Goal: Information Seeking & Learning: Check status

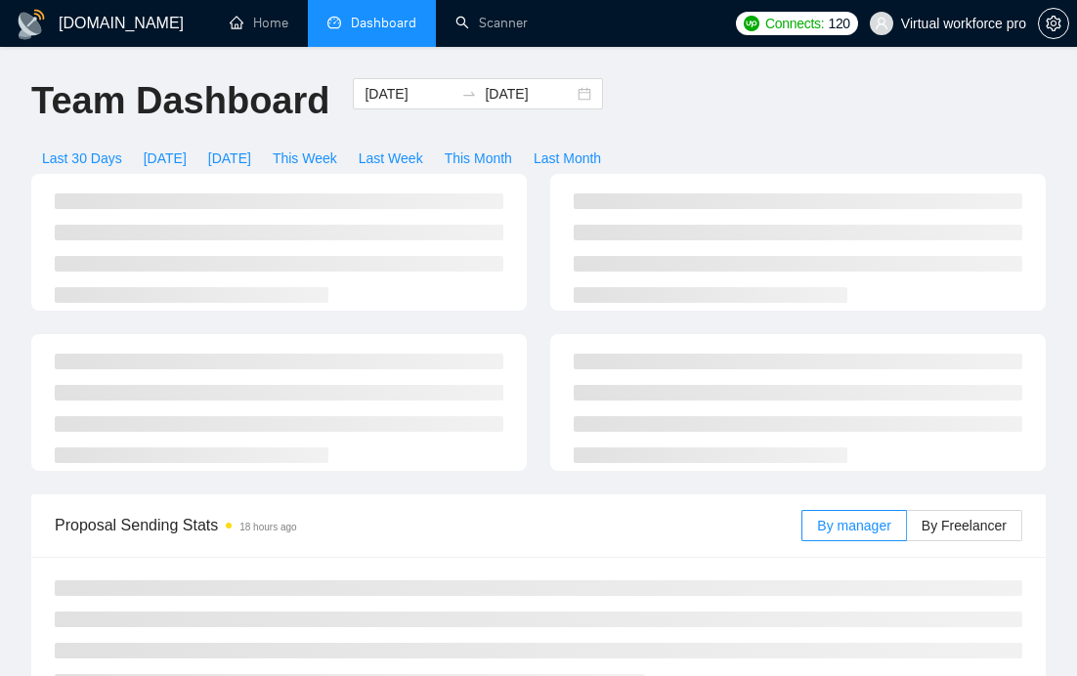
click at [682, 98] on div "Team Dashboard 2025-08-01 2025-08-29 Last 30 Days Today Yesterday This Week Las…" at bounding box center [539, 126] width 1038 height 96
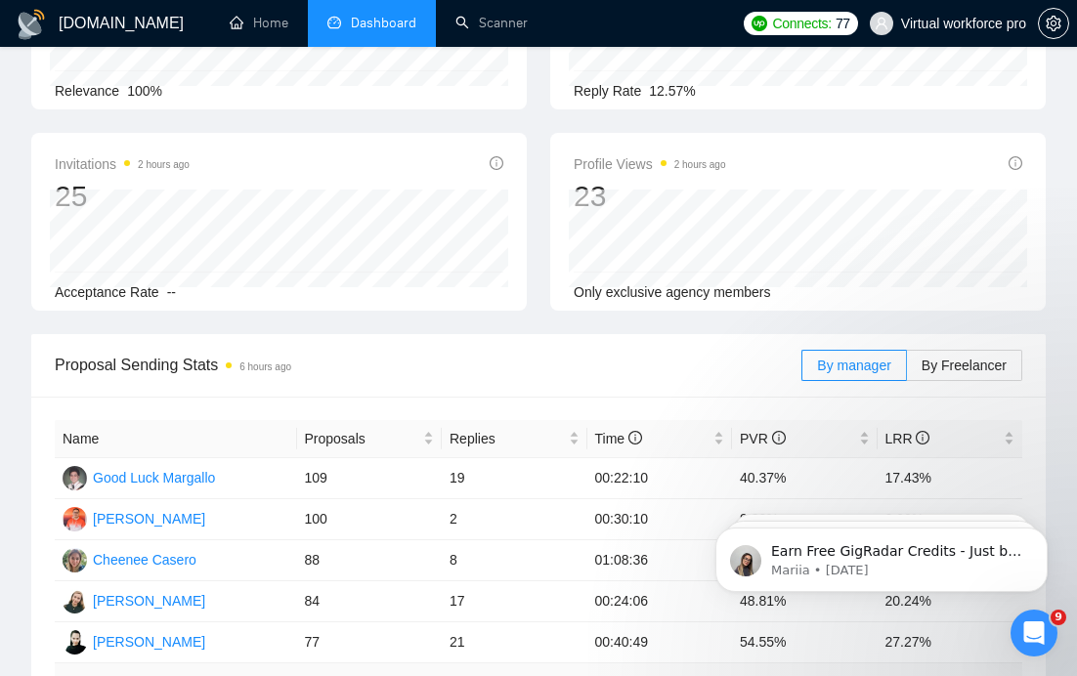
scroll to position [381, 0]
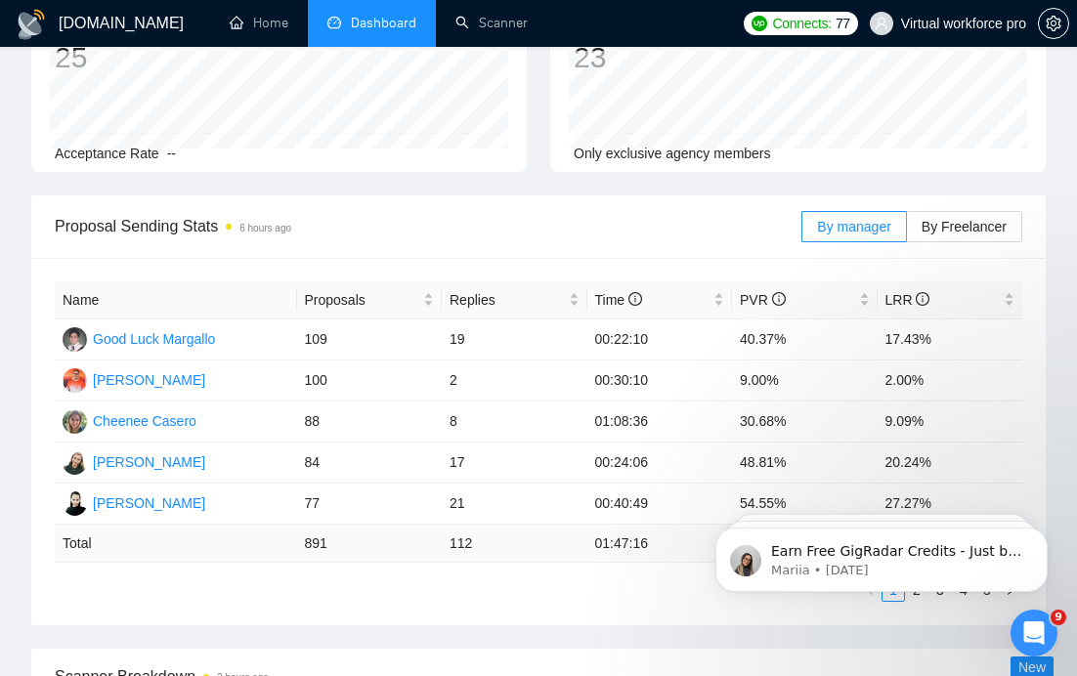
click at [699, 216] on span "Proposal Sending Stats 6 hours ago" at bounding box center [428, 226] width 747 height 24
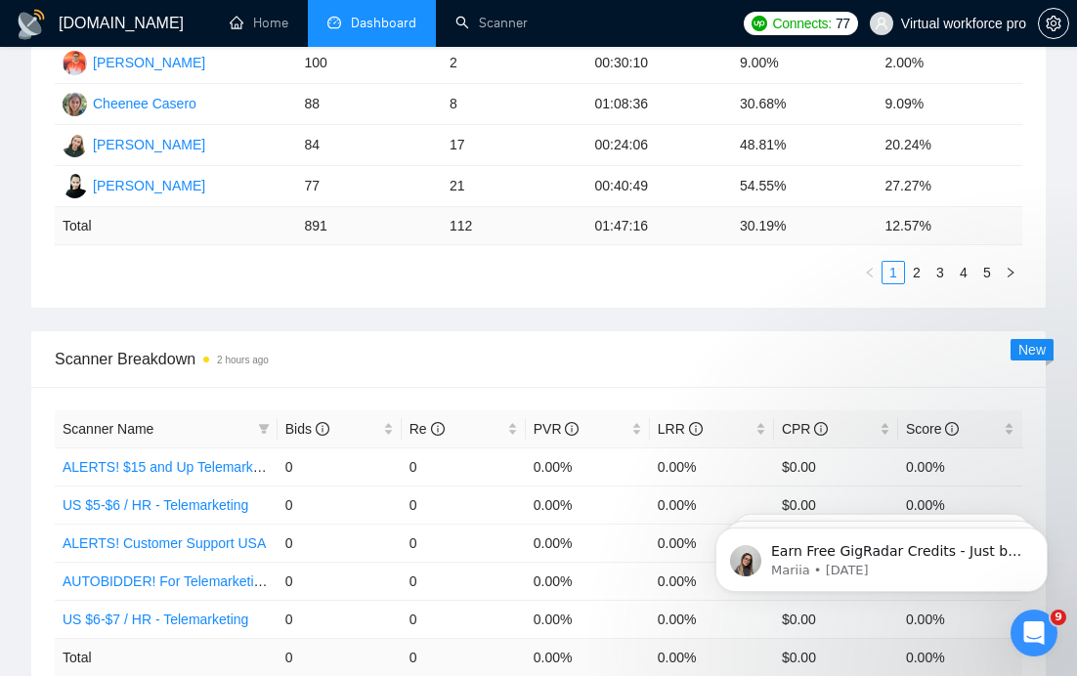
scroll to position [564, 0]
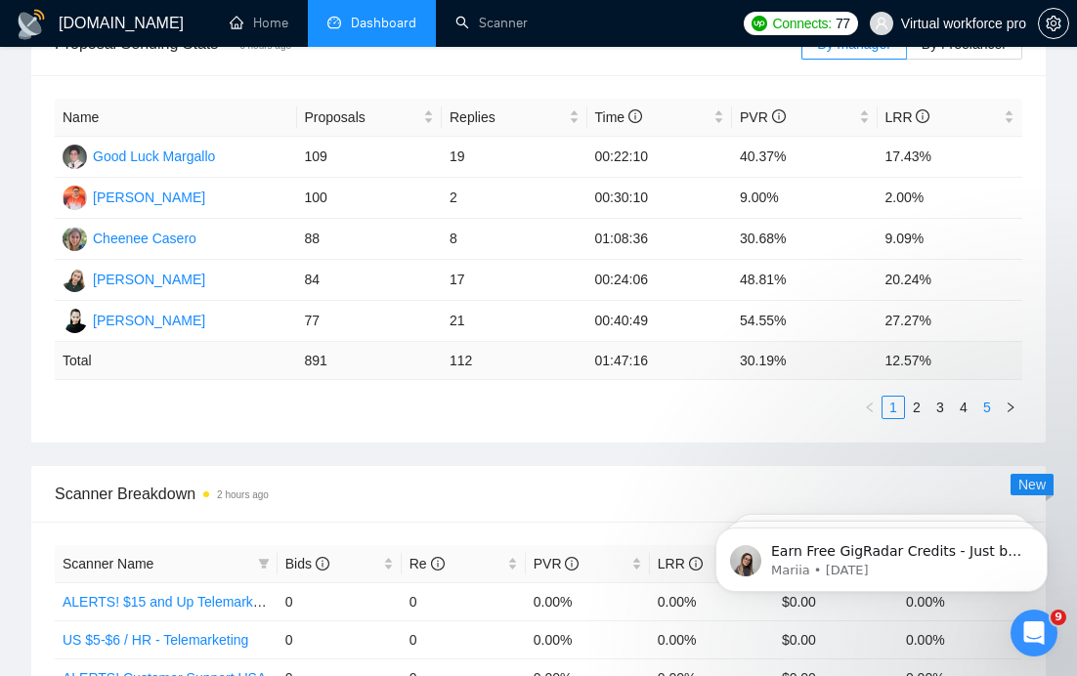
click at [981, 410] on link "5" at bounding box center [987, 408] width 22 height 22
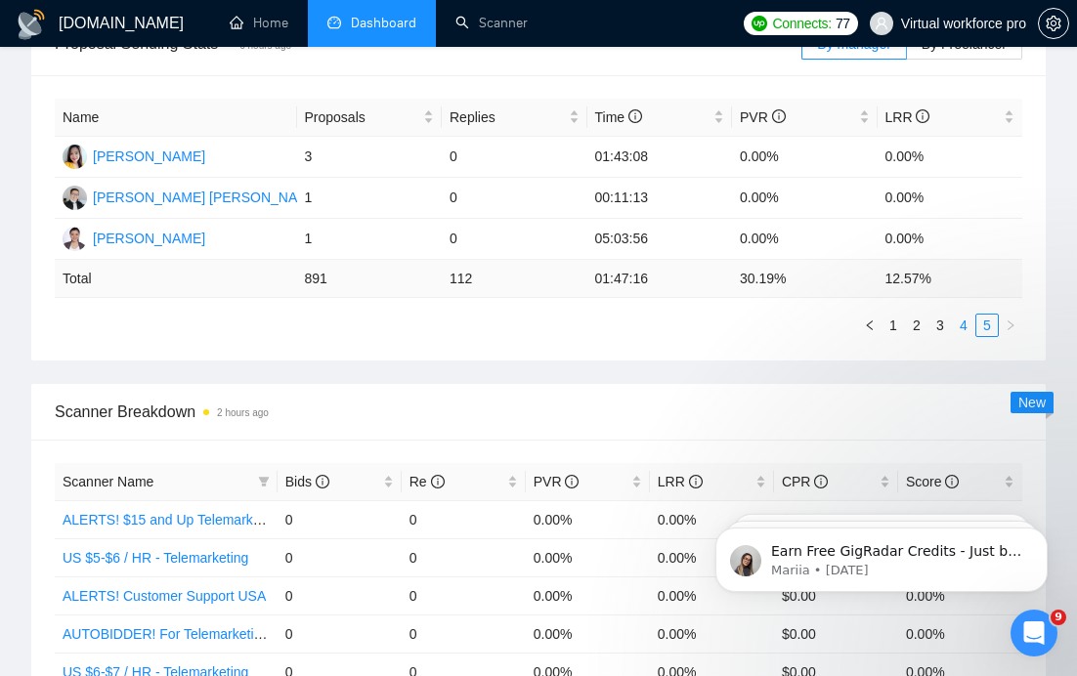
click at [959, 326] on link "4" at bounding box center [964, 326] width 22 height 22
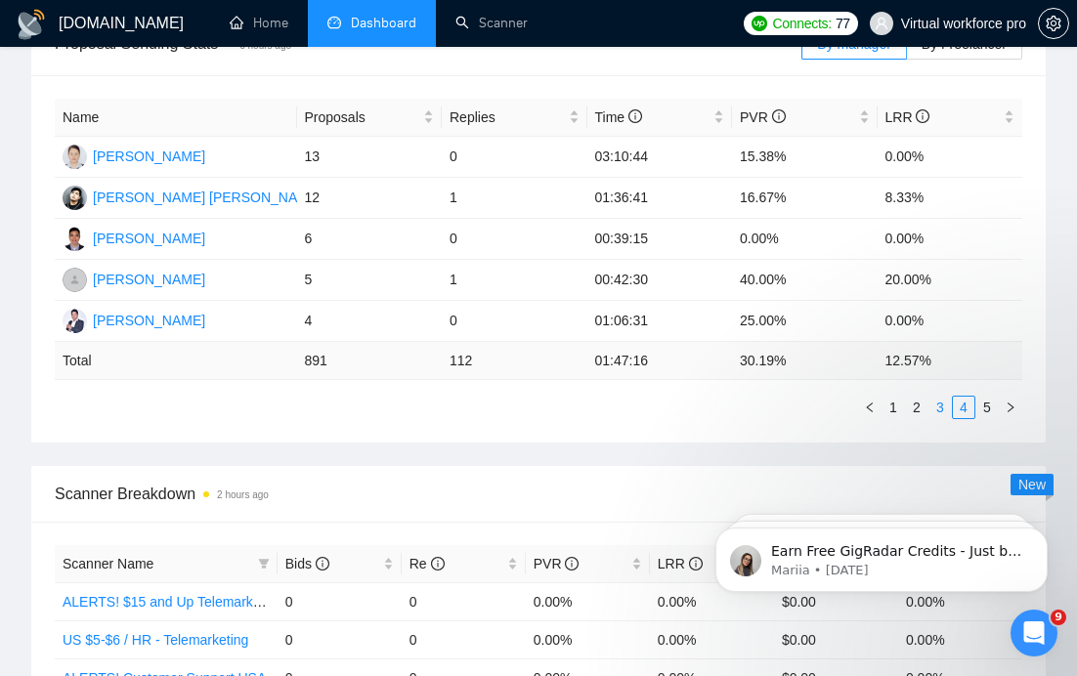
click at [935, 413] on link "3" at bounding box center [941, 408] width 22 height 22
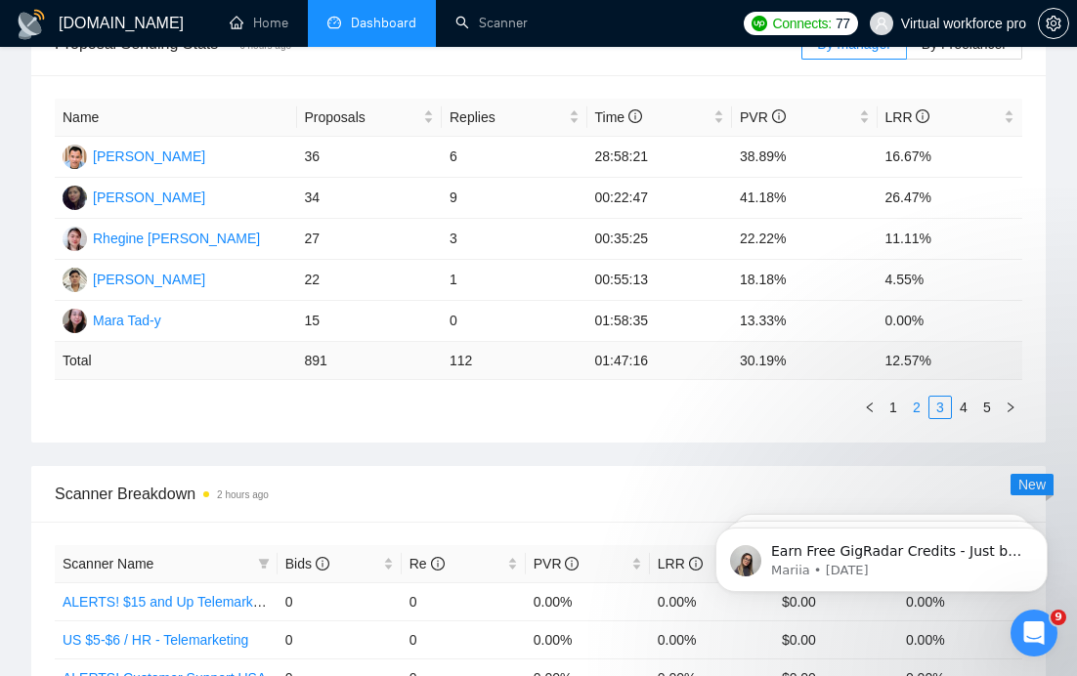
click at [920, 412] on link "2" at bounding box center [917, 408] width 22 height 22
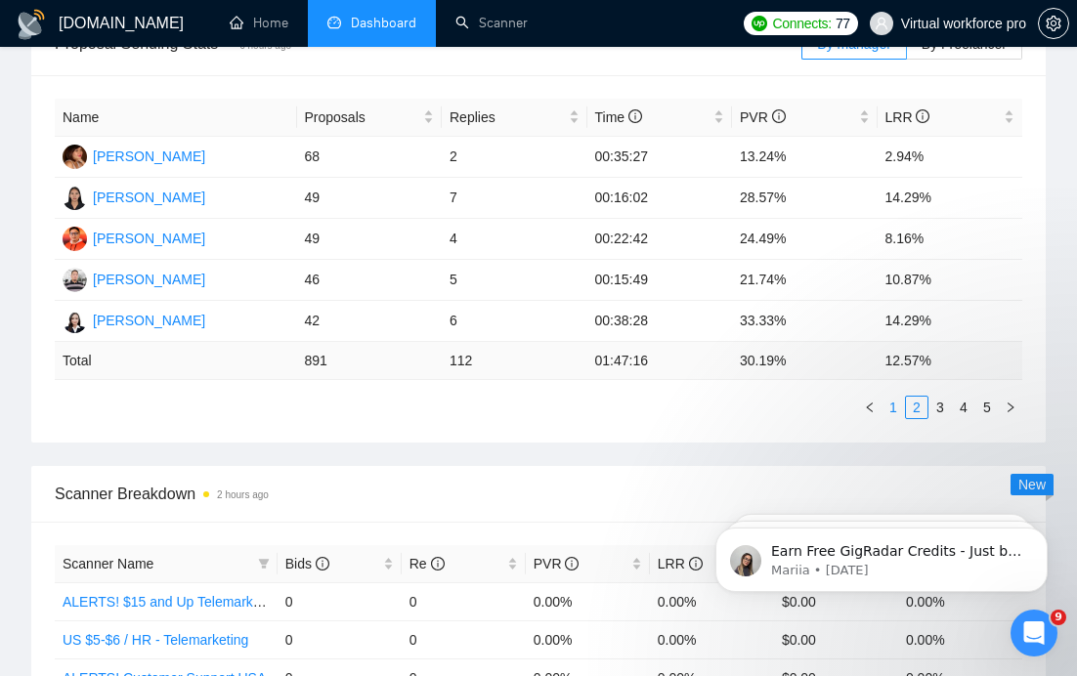
click at [891, 410] on link "1" at bounding box center [894, 408] width 22 height 22
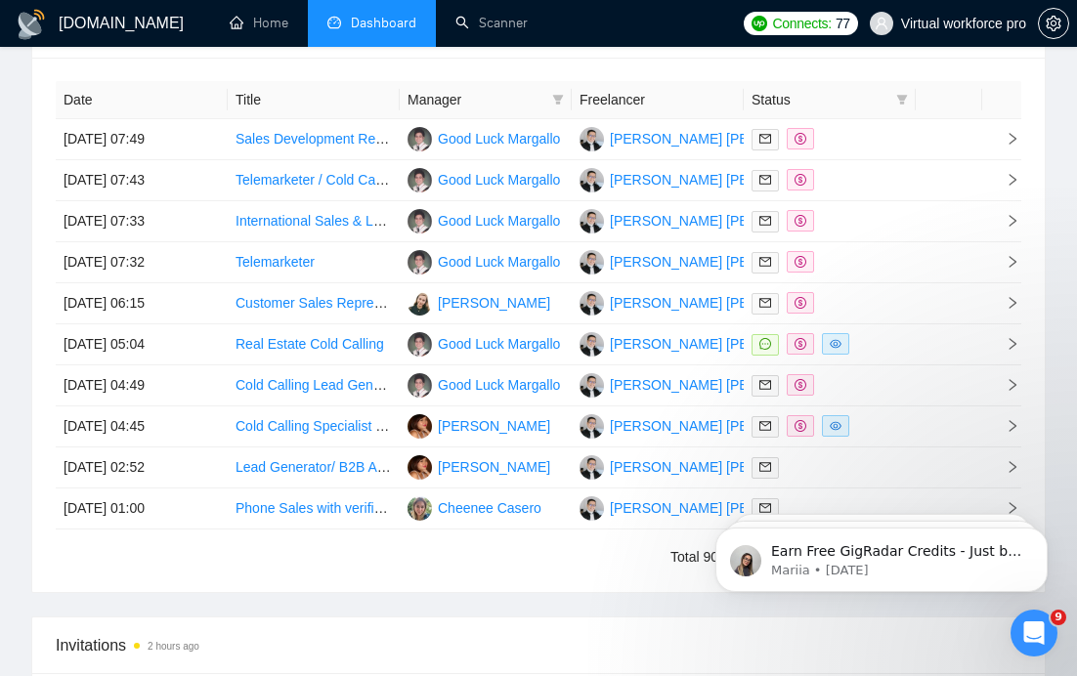
scroll to position [1695, 0]
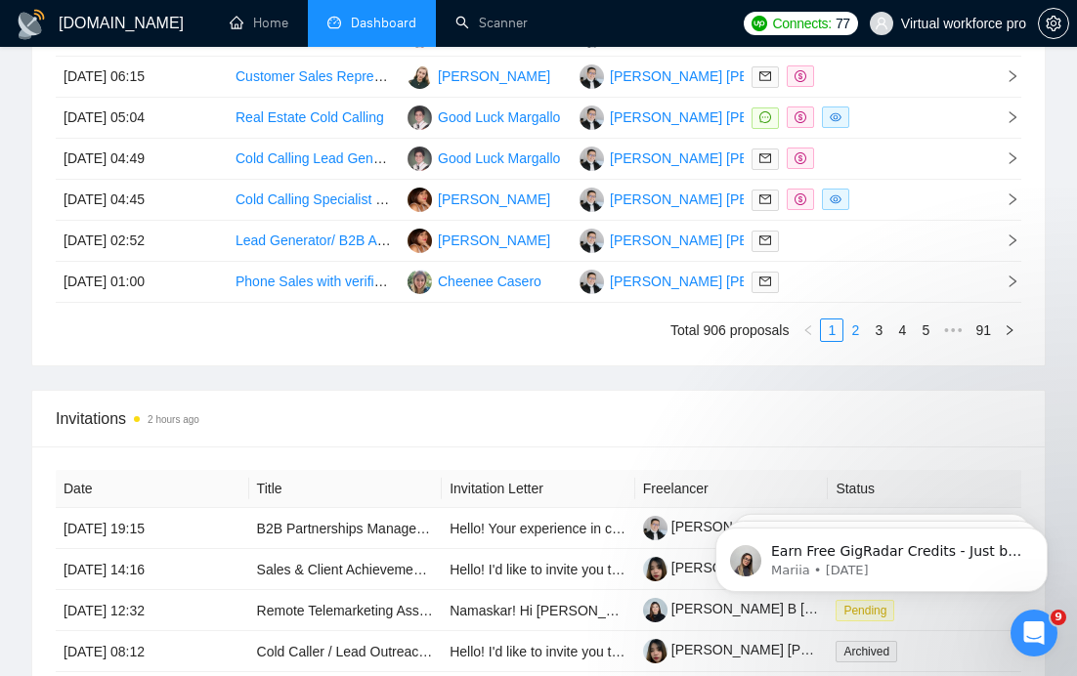
click at [855, 325] on link "2" at bounding box center [856, 331] width 22 height 22
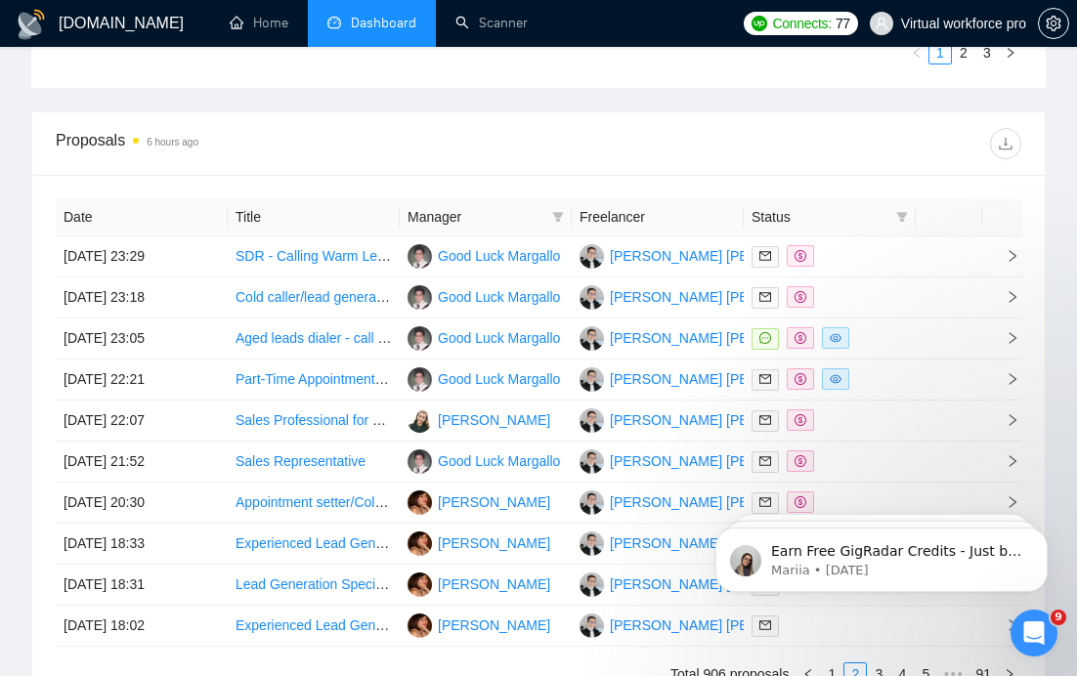
scroll to position [1376, 0]
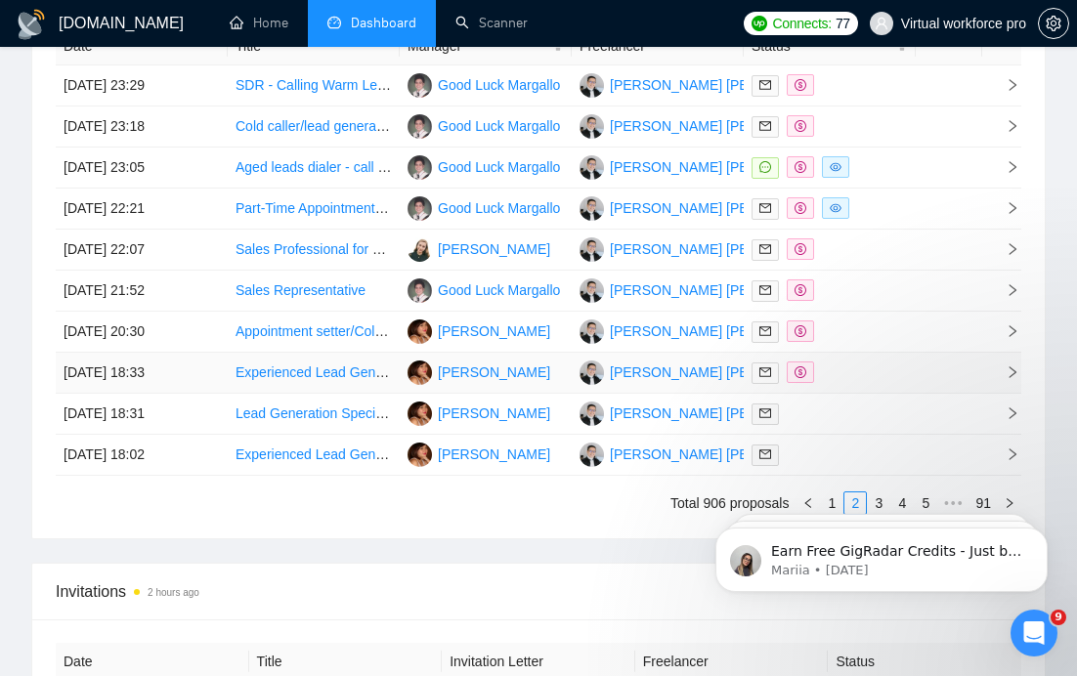
scroll to position [1547, 0]
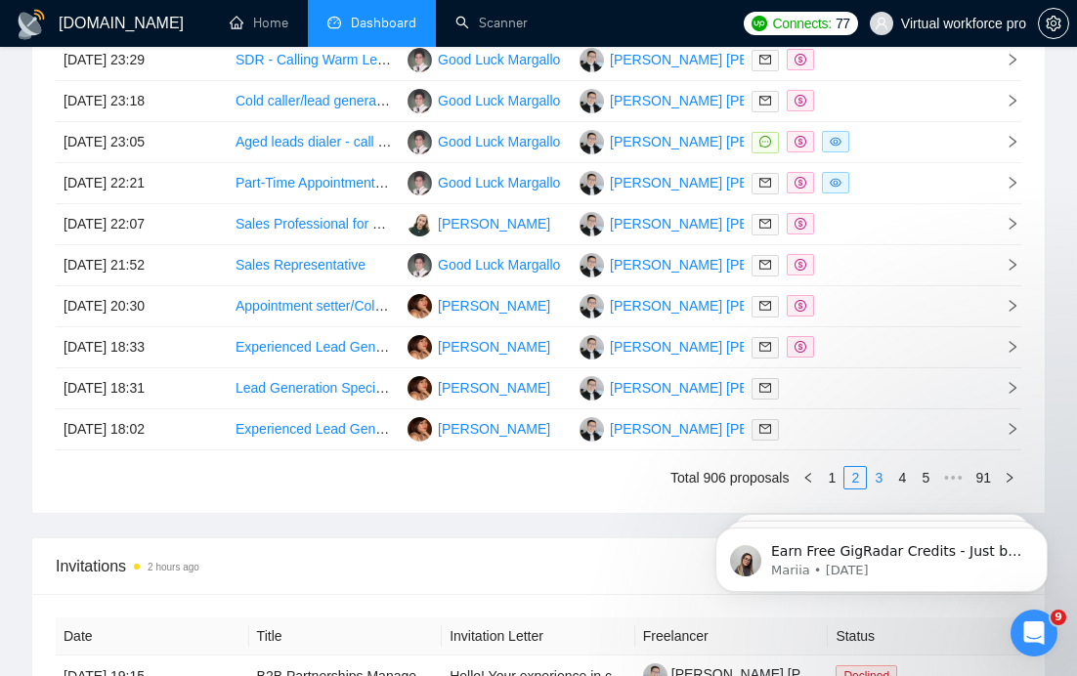
click at [883, 479] on link "3" at bounding box center [879, 478] width 22 height 22
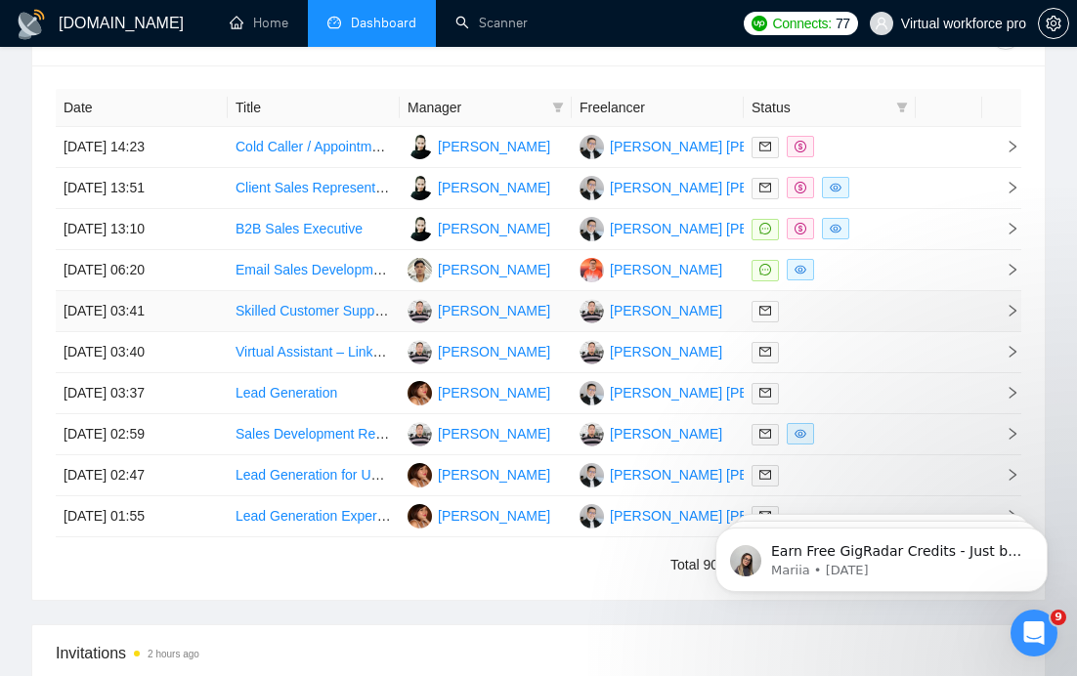
scroll to position [1549, 0]
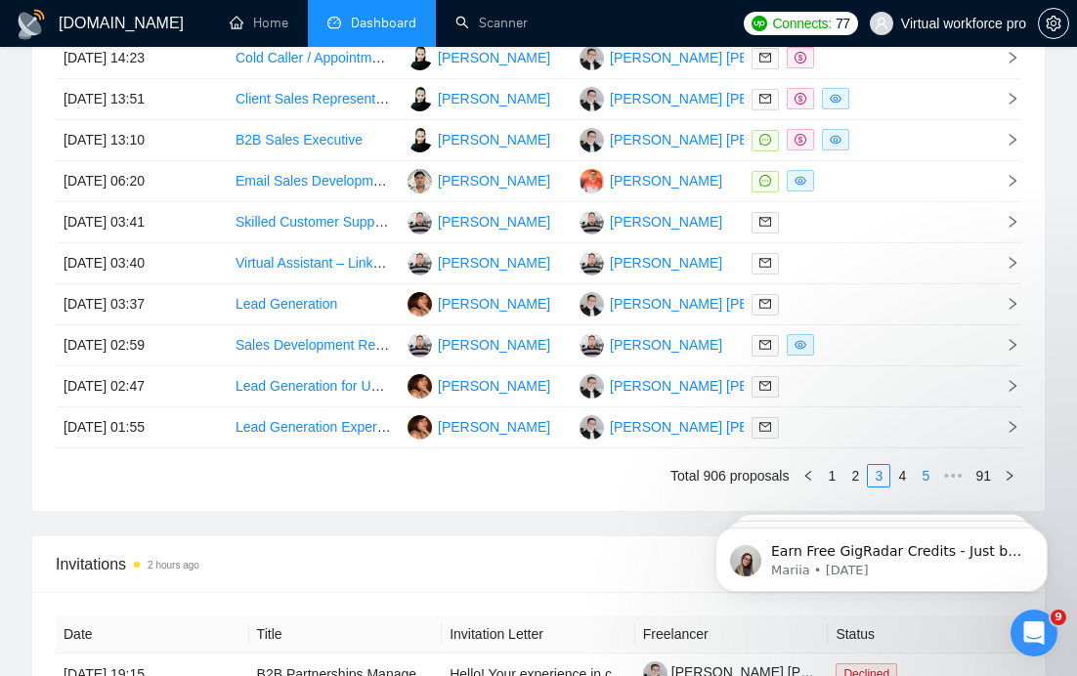
click at [906, 477] on link "4" at bounding box center [902, 476] width 22 height 22
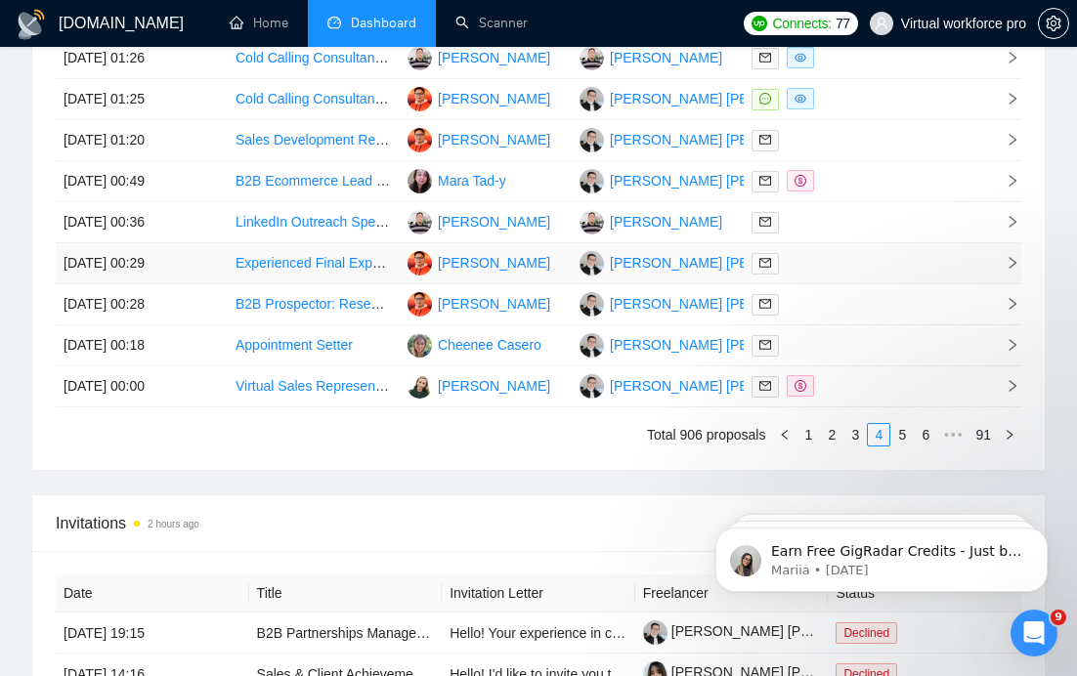
scroll to position [1603, 0]
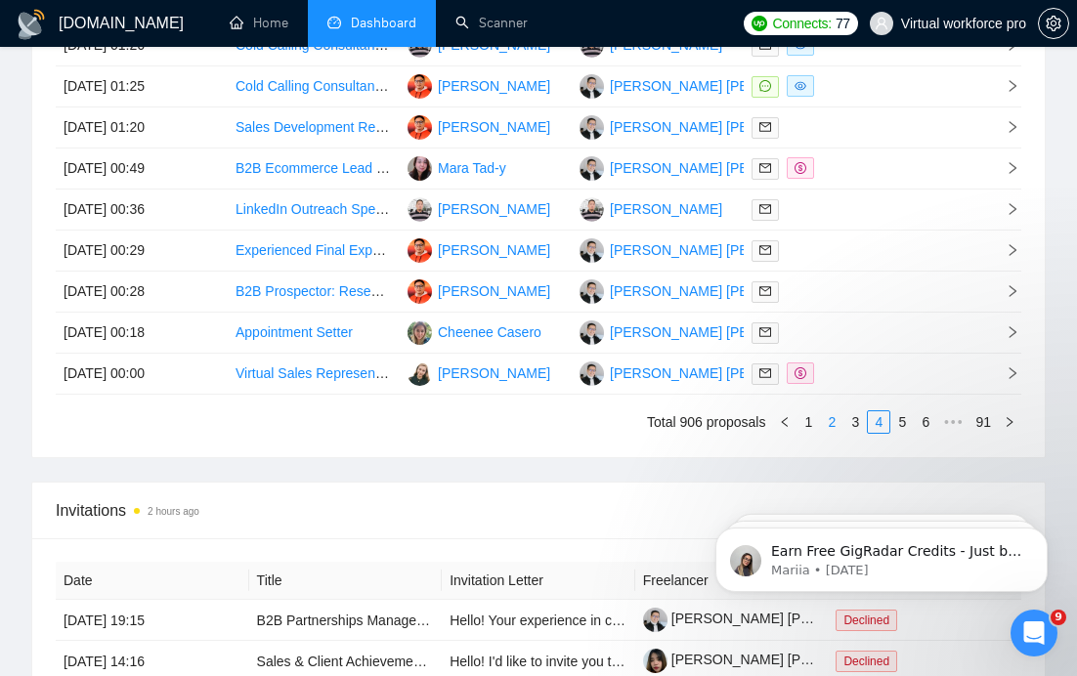
click at [822, 420] on link "2" at bounding box center [832, 423] width 22 height 22
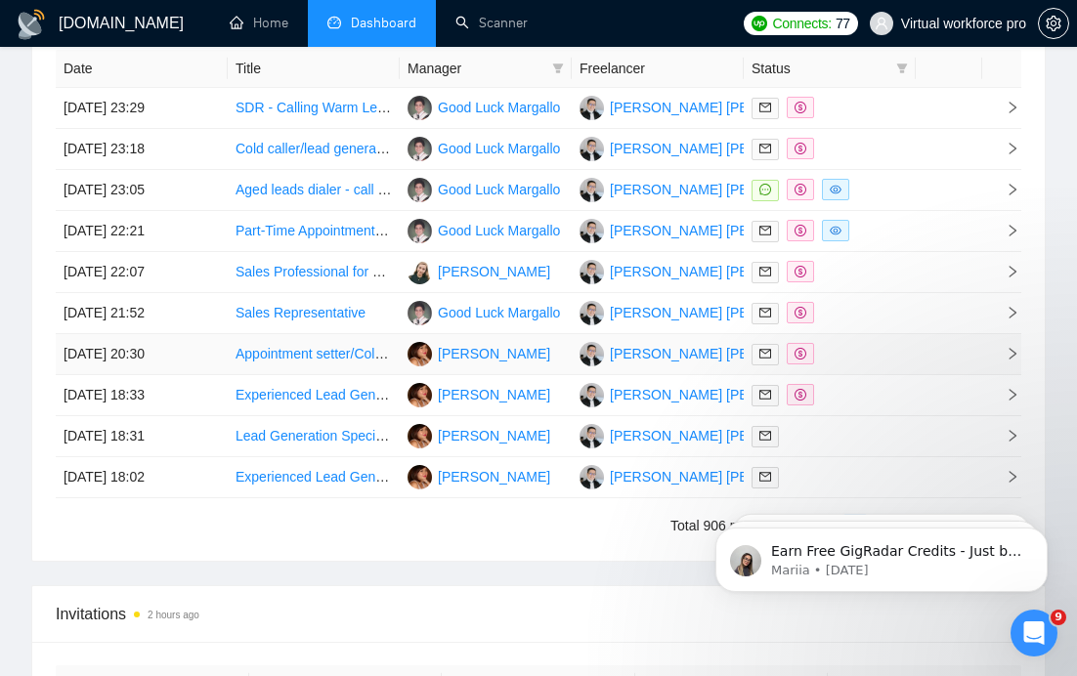
scroll to position [1574, 0]
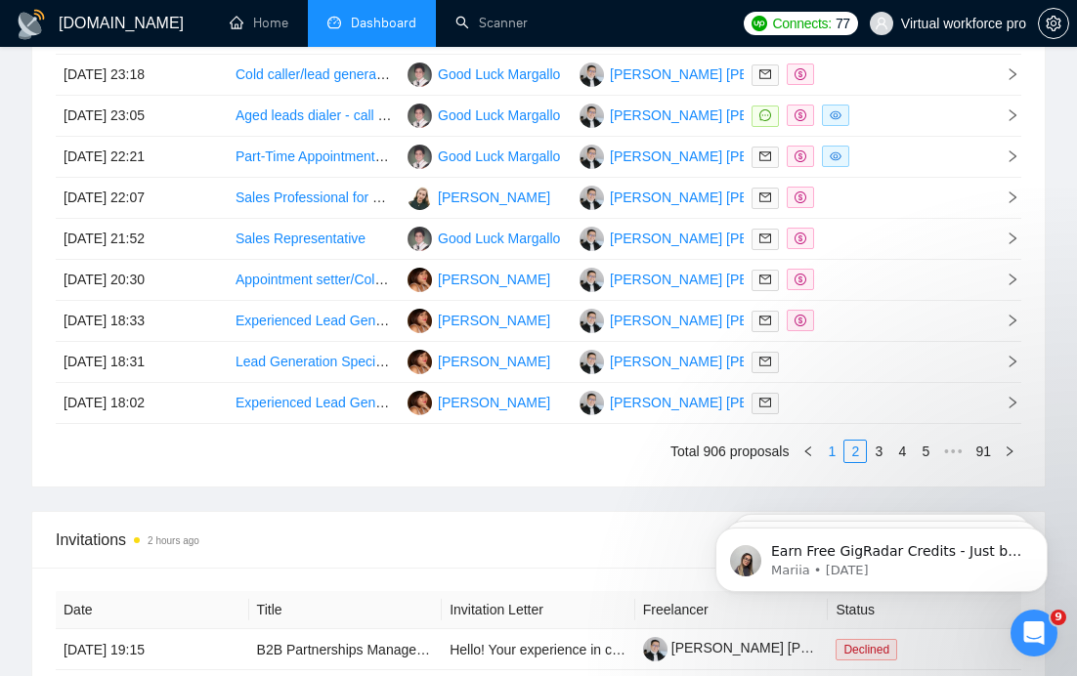
click at [830, 452] on link "1" at bounding box center [832, 452] width 22 height 22
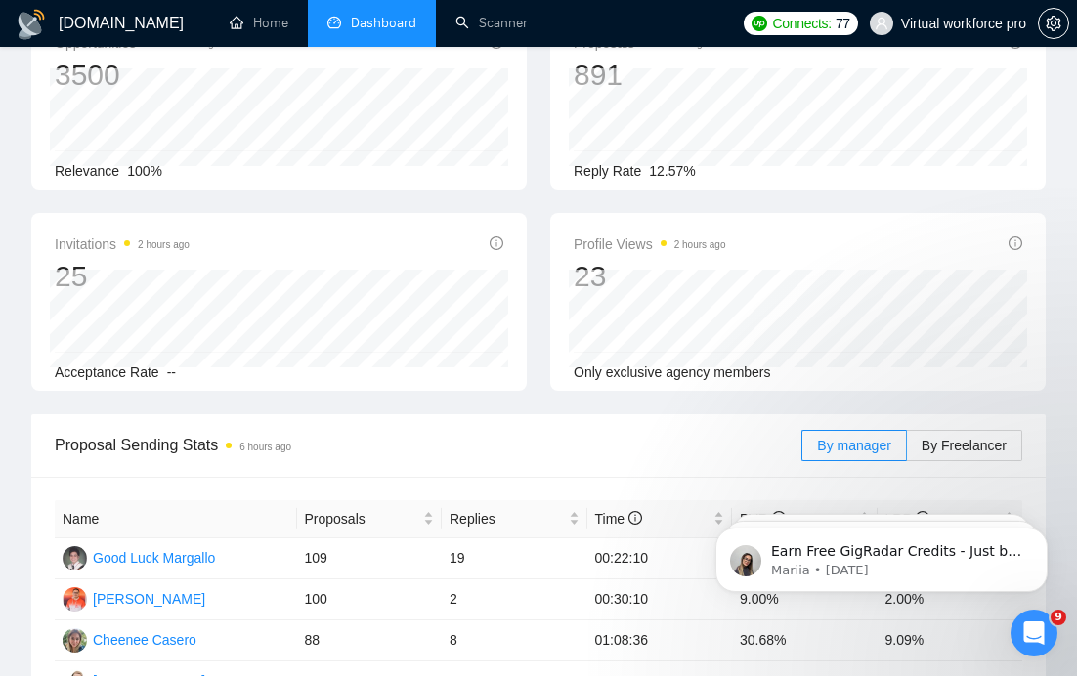
scroll to position [0, 0]
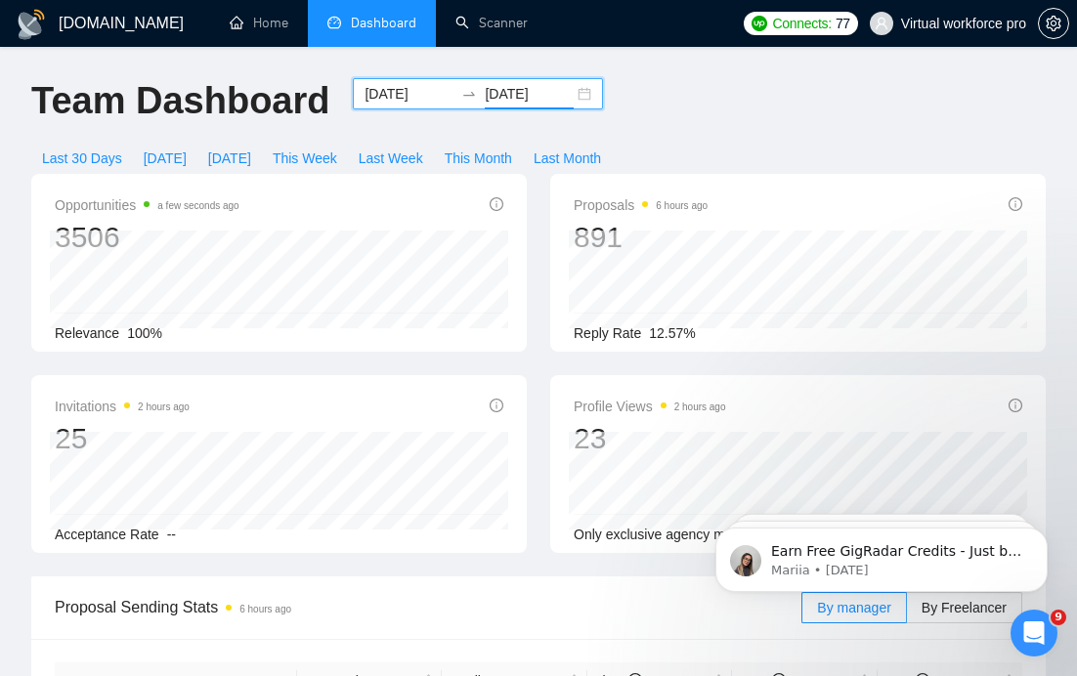
click at [540, 89] on input "[DATE]" at bounding box center [529, 94] width 89 height 22
